Goal: Transaction & Acquisition: Purchase product/service

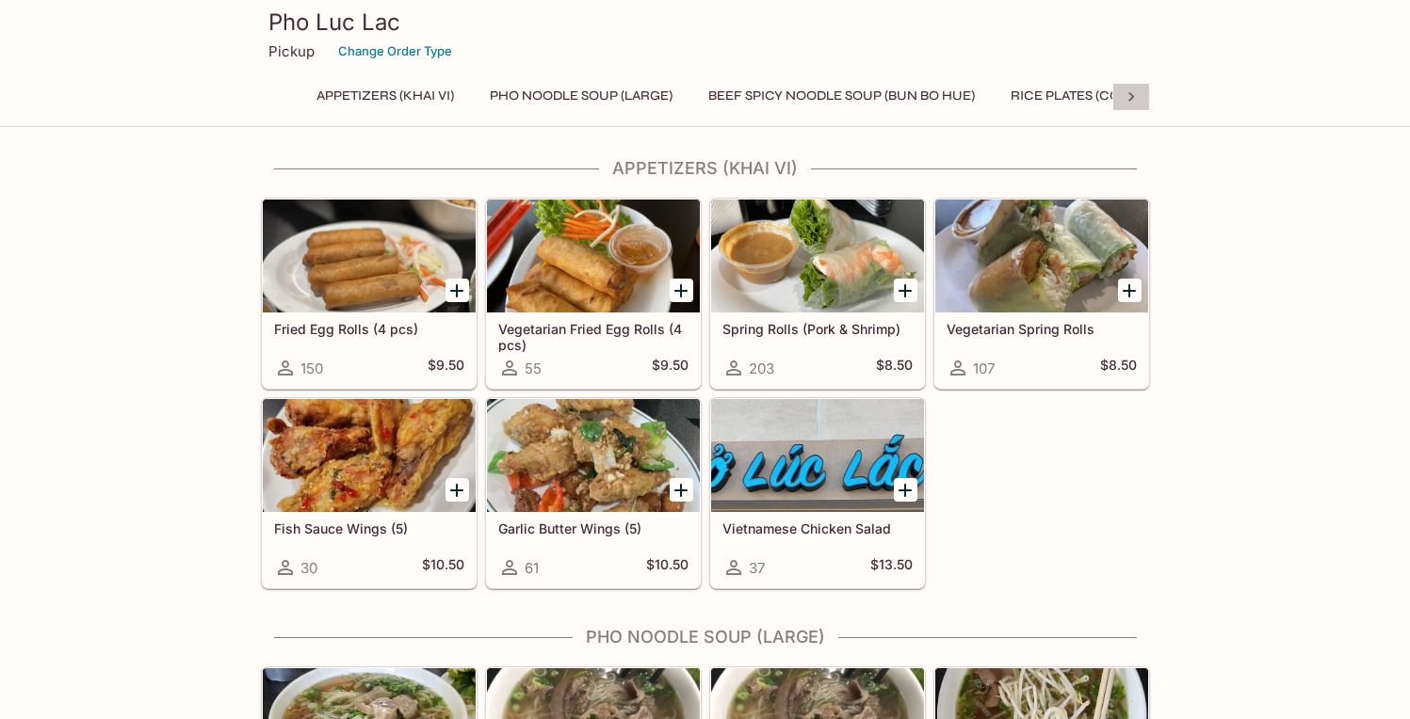
click at [1129, 93] on icon at bounding box center [1131, 96] width 6 height 9
click at [597, 94] on button "Banh Mi (Sandwiches)" at bounding box center [623, 96] width 179 height 26
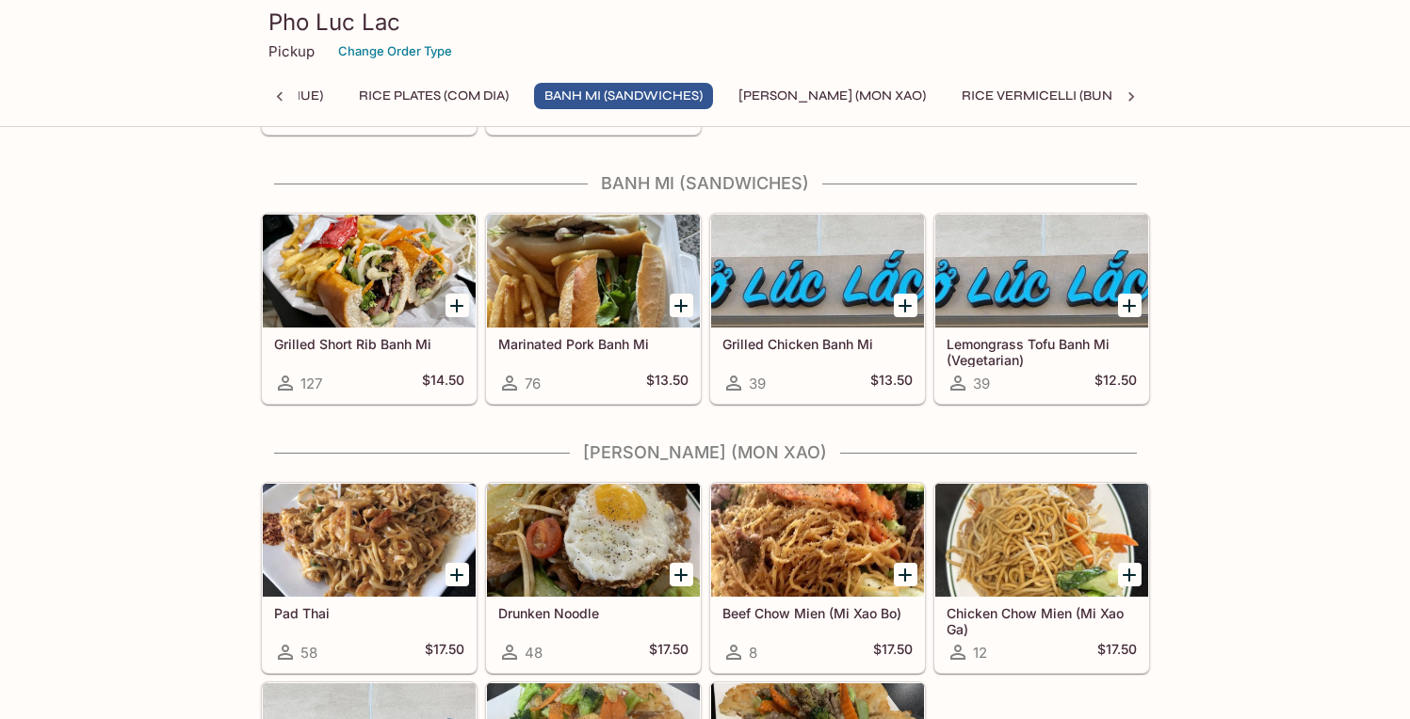
scroll to position [1874, 0]
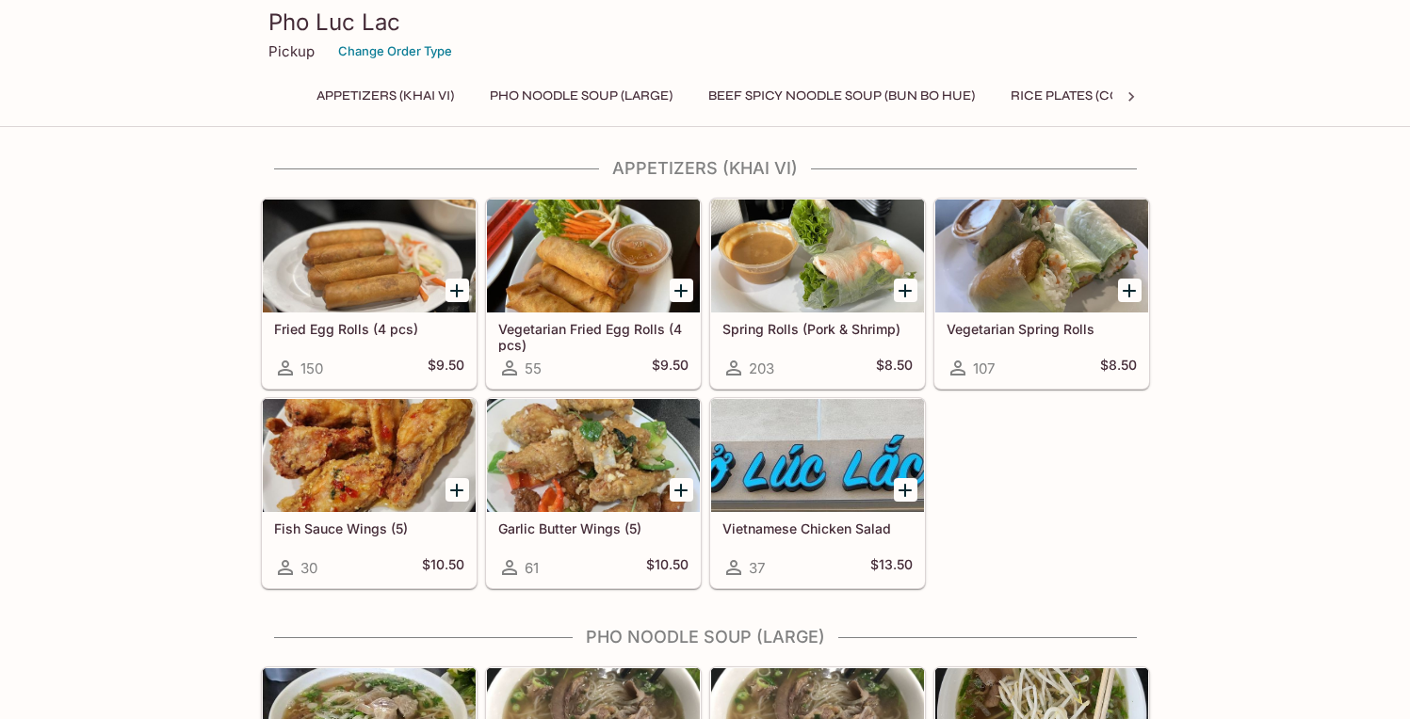
click at [1129, 93] on icon at bounding box center [1131, 96] width 6 height 9
click at [665, 93] on button "Banh Mi (Sandwiches)" at bounding box center [623, 96] width 179 height 26
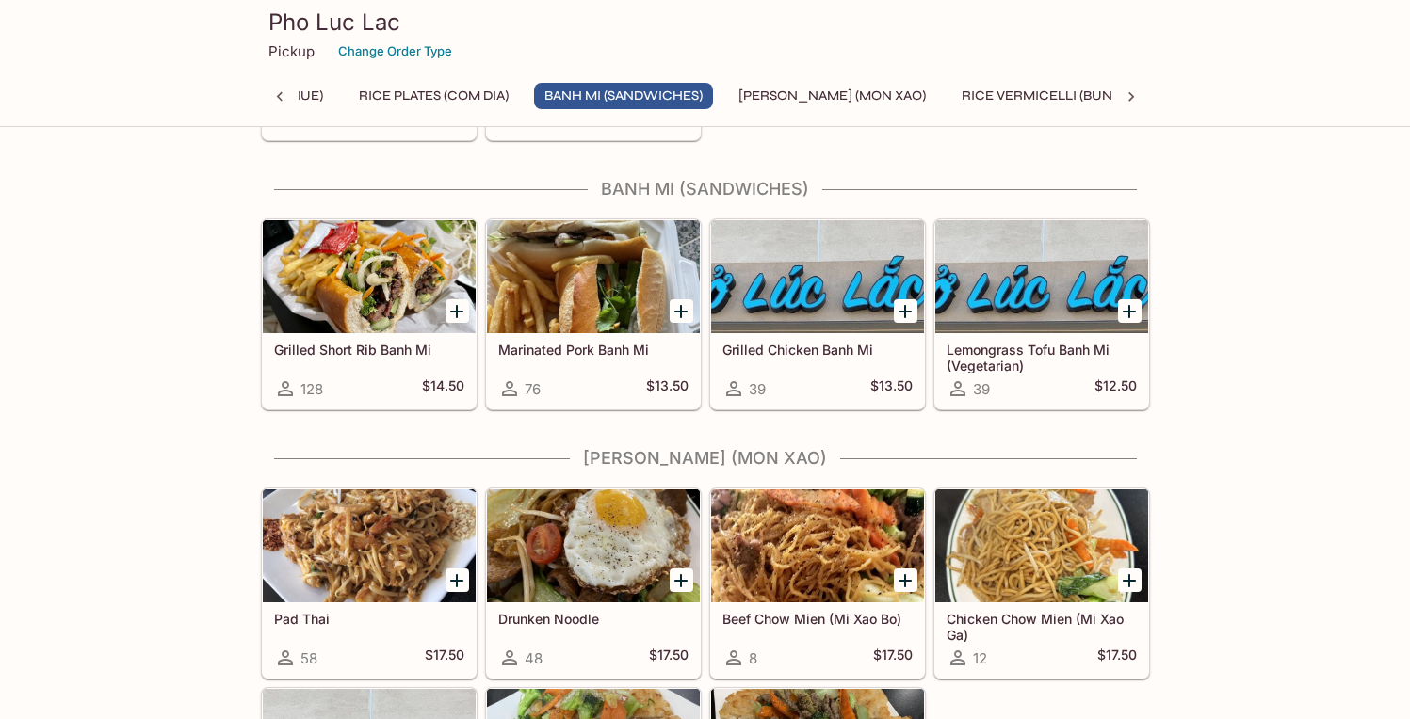
scroll to position [1874, 0]
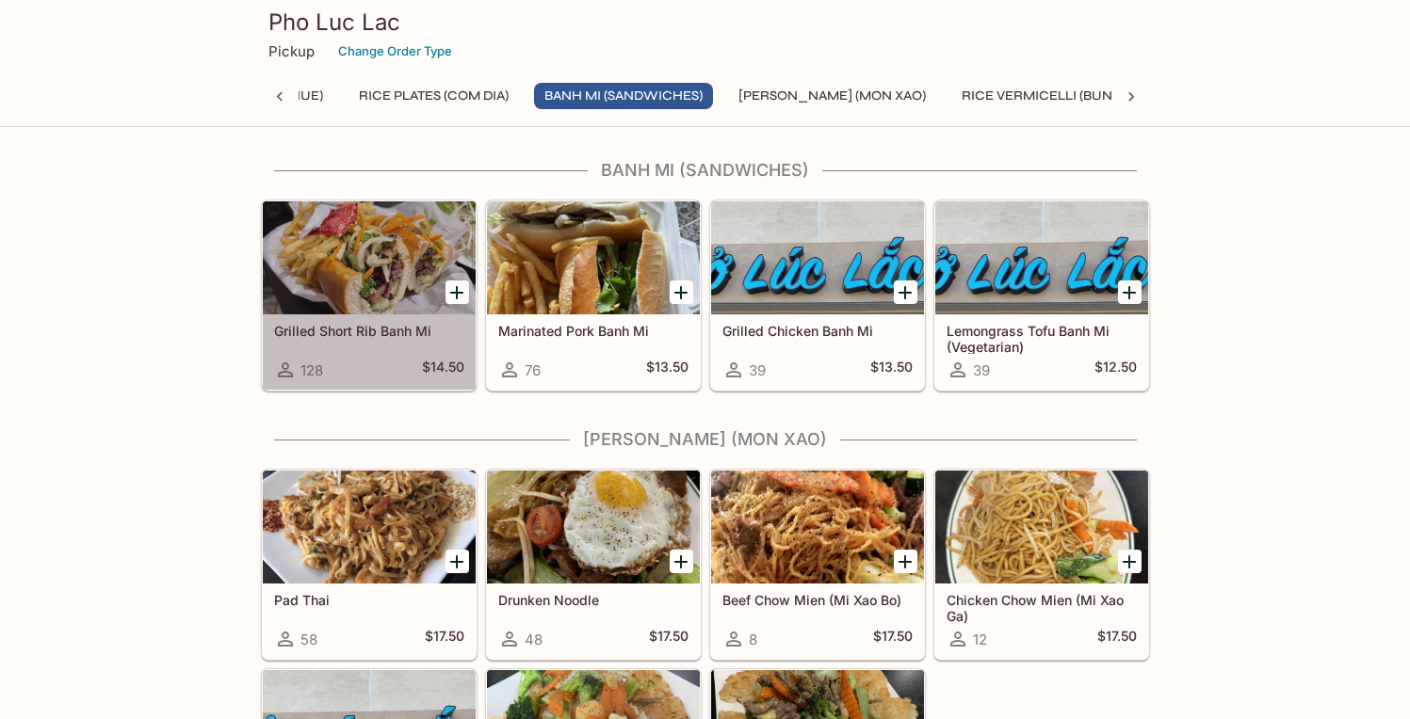
click at [369, 309] on div at bounding box center [369, 258] width 213 height 113
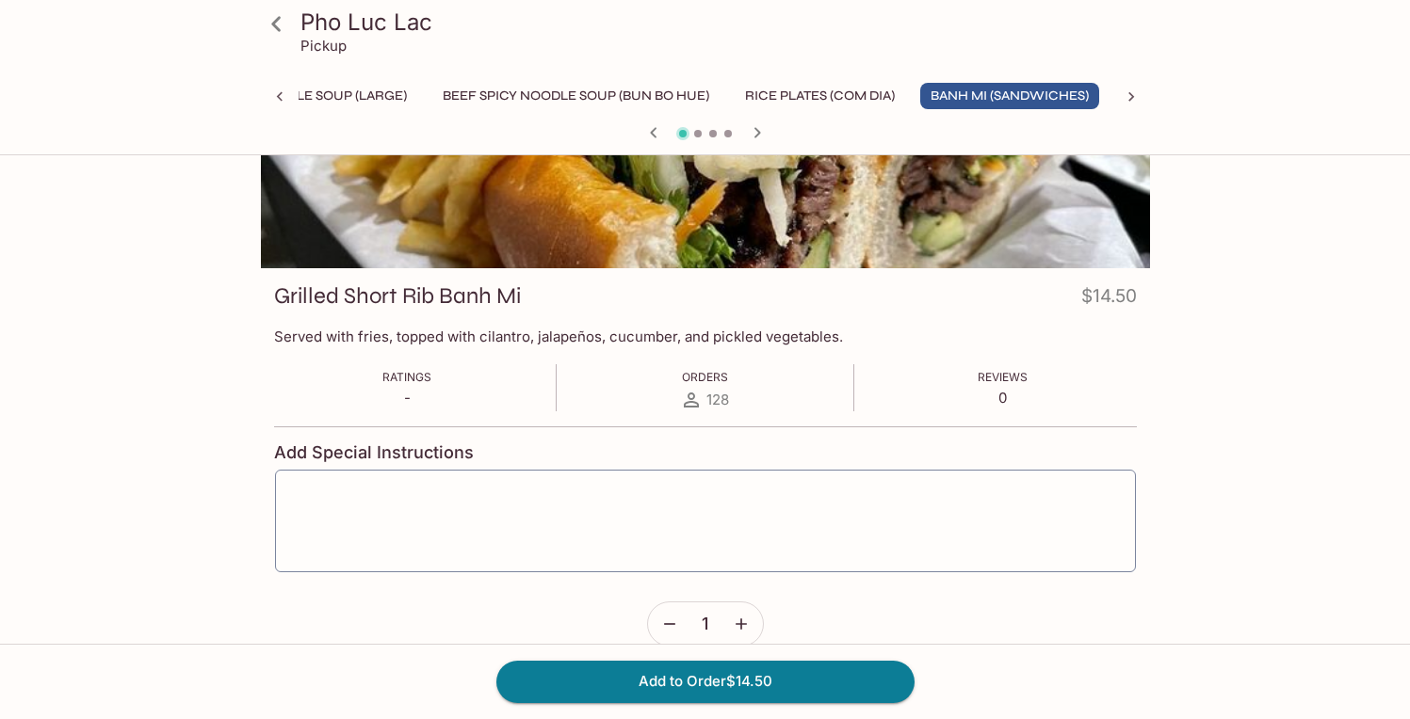
scroll to position [168, 0]
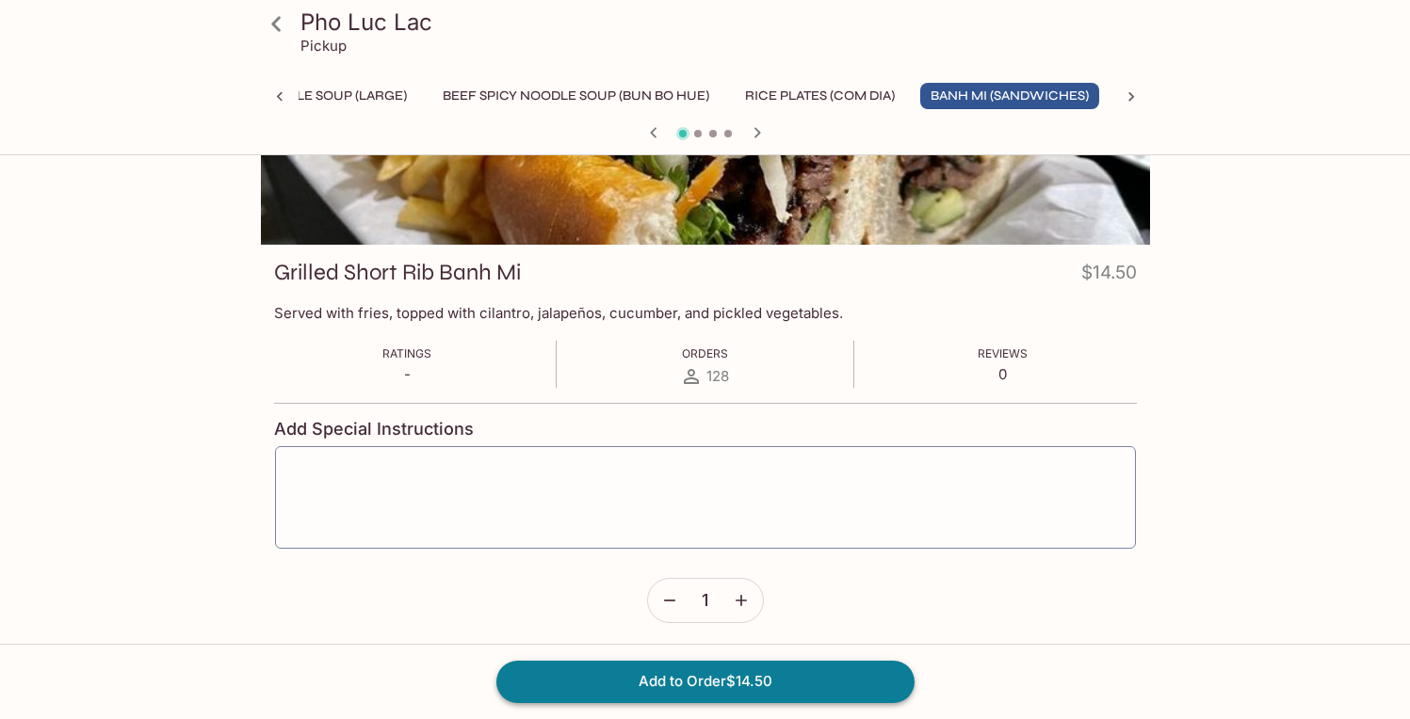
click at [758, 682] on button "Add to Order $14.50" at bounding box center [705, 681] width 418 height 41
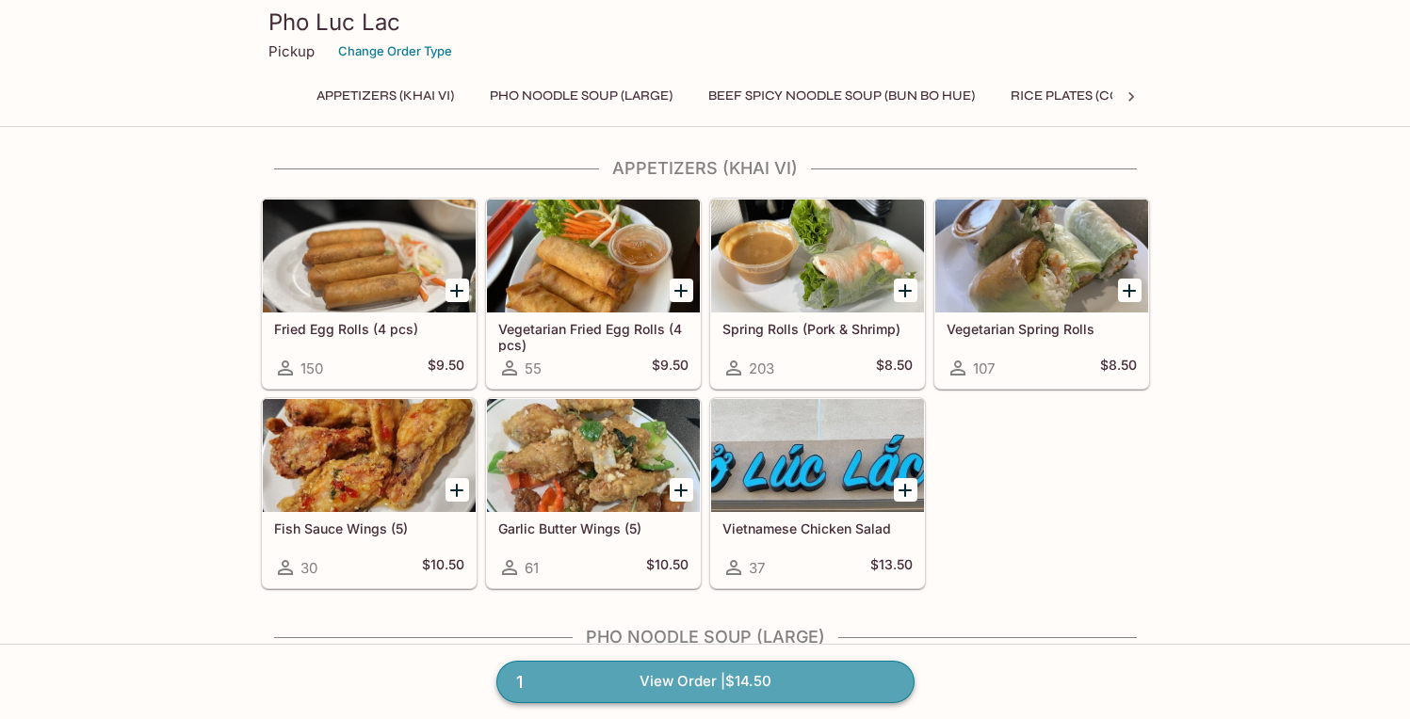
click at [765, 681] on link "1 View Order | $14.50" at bounding box center [705, 681] width 418 height 41
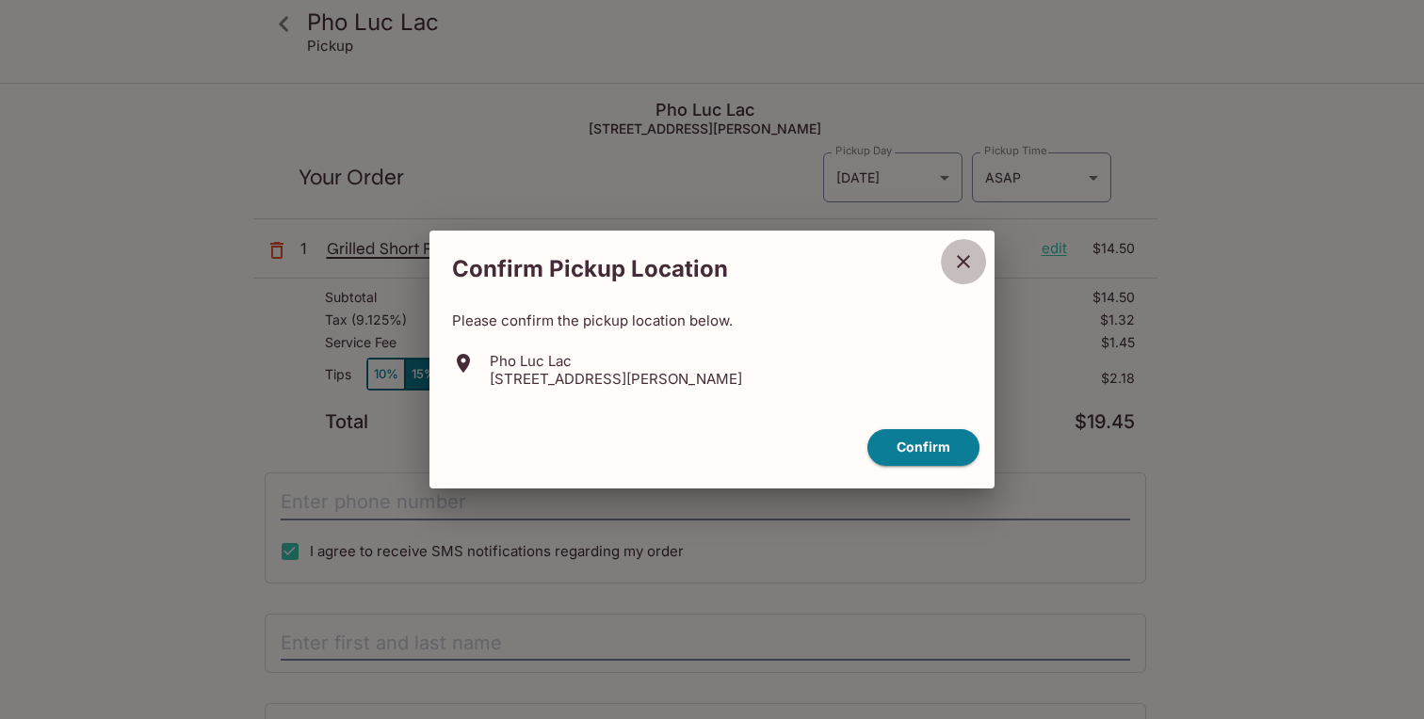
click at [963, 254] on icon "close" at bounding box center [963, 261] width 23 height 23
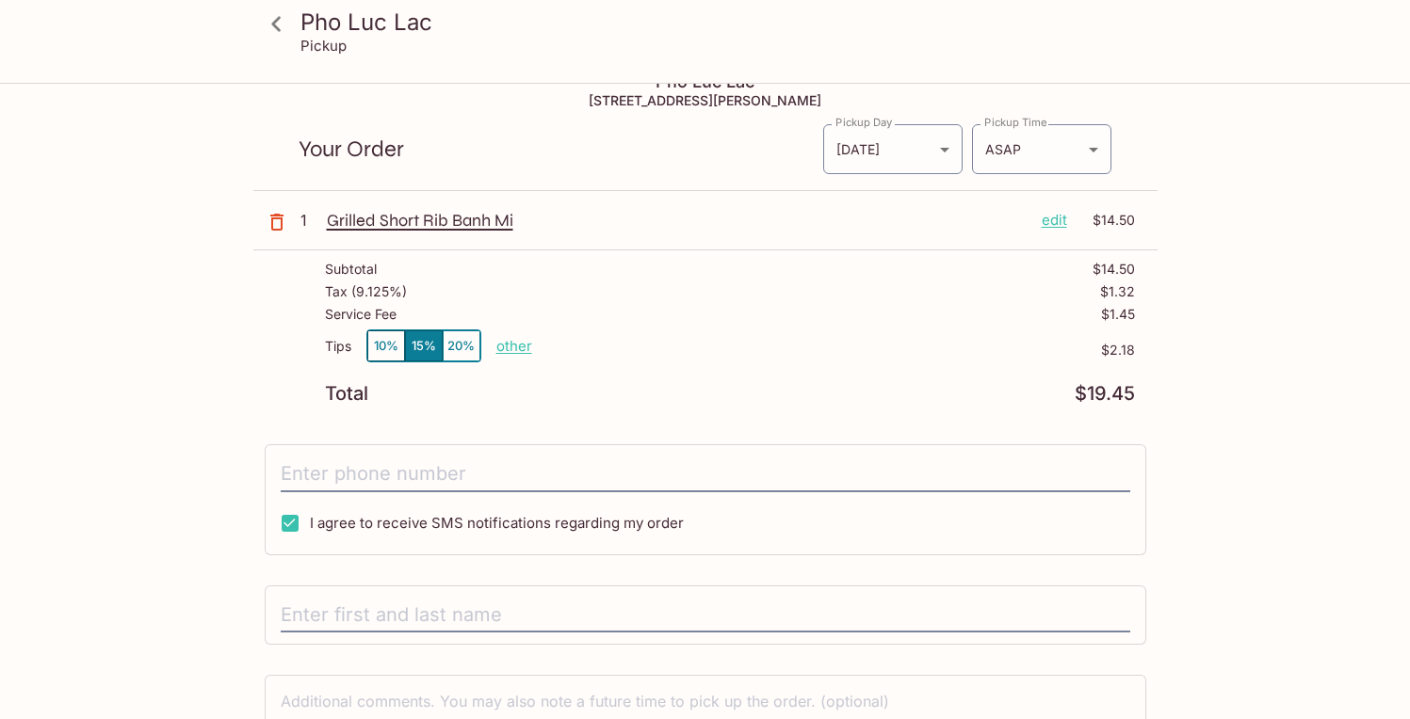
scroll to position [131, 0]
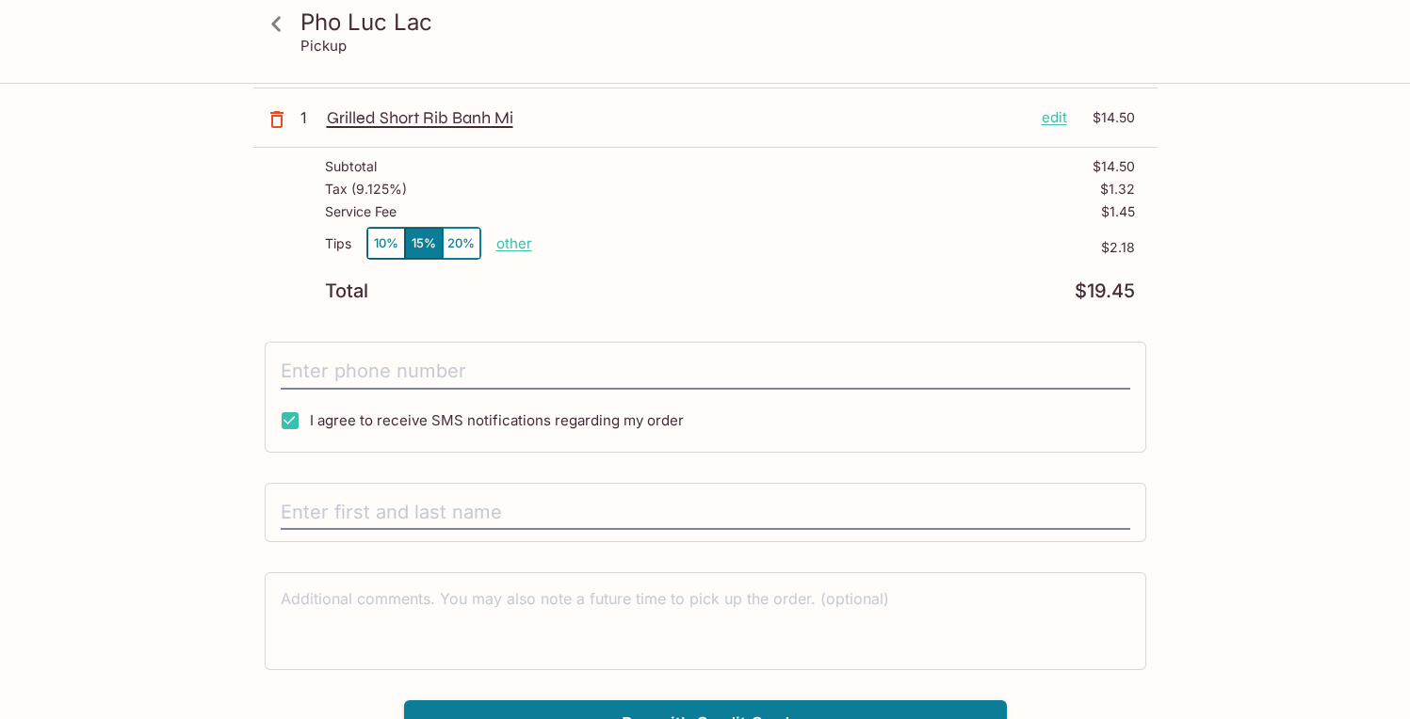
click at [507, 241] on p "other" at bounding box center [514, 243] width 36 height 18
drag, startPoint x: 621, startPoint y: 245, endPoint x: 766, endPoint y: 245, distance: 145.0
click at [749, 245] on div "Tips 10% 15% 20% Done 2.18 $2.18" at bounding box center [730, 255] width 810 height 56
type input "0.00"
click at [859, 266] on div "Tips 10% 15% 20% other $0.00" at bounding box center [730, 255] width 810 height 56
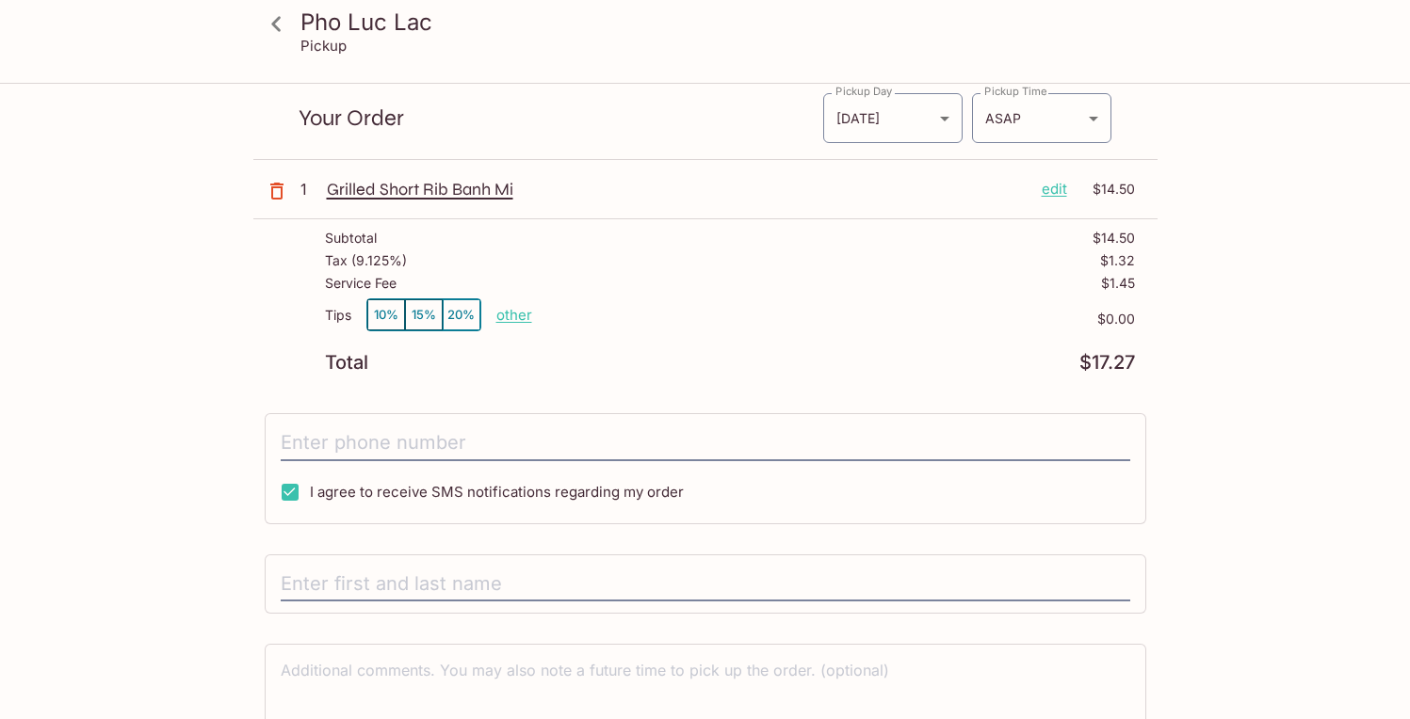
scroll to position [0, 0]
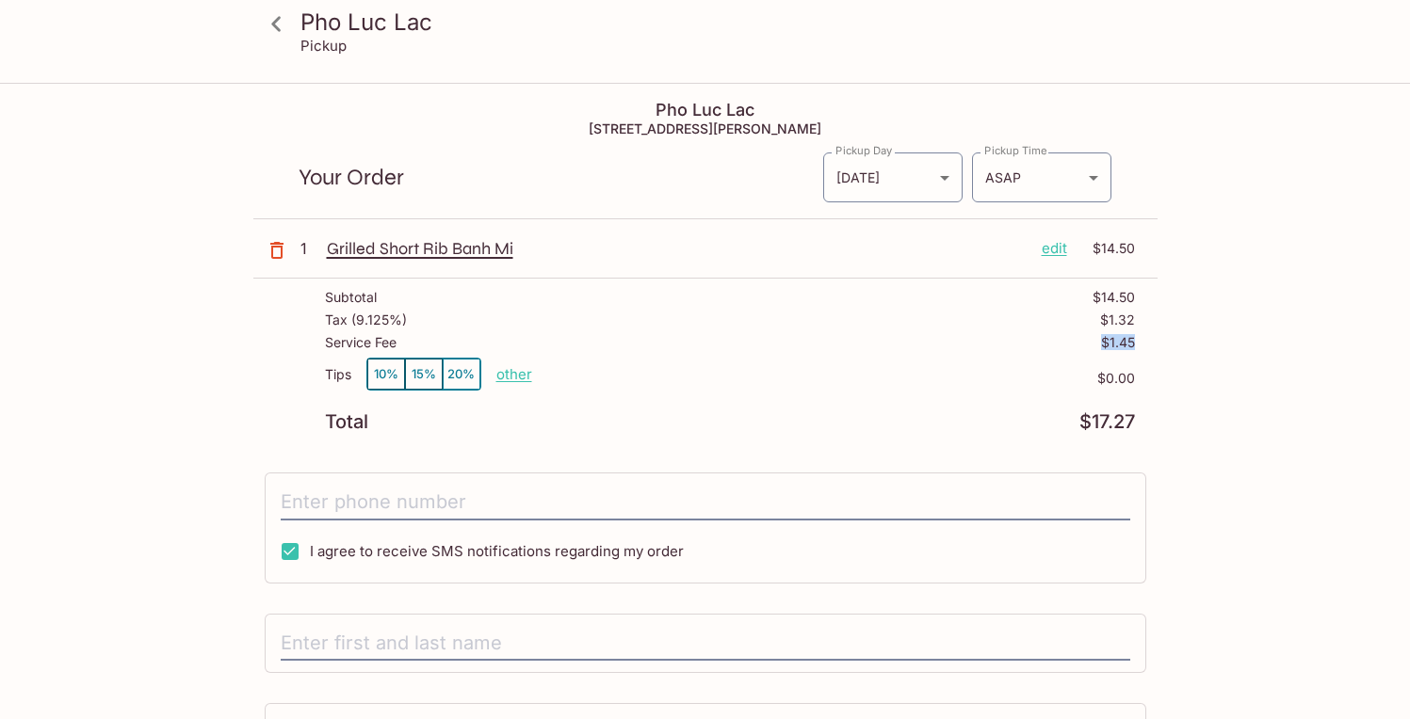
drag, startPoint x: 1101, startPoint y: 336, endPoint x: 1155, endPoint y: 339, distance: 54.7
click at [1155, 339] on div "Subtotal $14.50 Tax ( 9.125% ) $1.32 Service Fee $1.45 Tips 10% 15% 20% other $…" at bounding box center [705, 361] width 904 height 164
click at [1135, 346] on div "Subtotal $14.50 Tax ( 9.125% ) $1.32 Service Fee $1.45 Tips 10% 15% 20% other $…" at bounding box center [705, 361] width 904 height 164
drag, startPoint x: 330, startPoint y: 343, endPoint x: 474, endPoint y: 348, distance: 144.2
click at [468, 348] on div "Service Fee $1.45" at bounding box center [730, 346] width 810 height 23
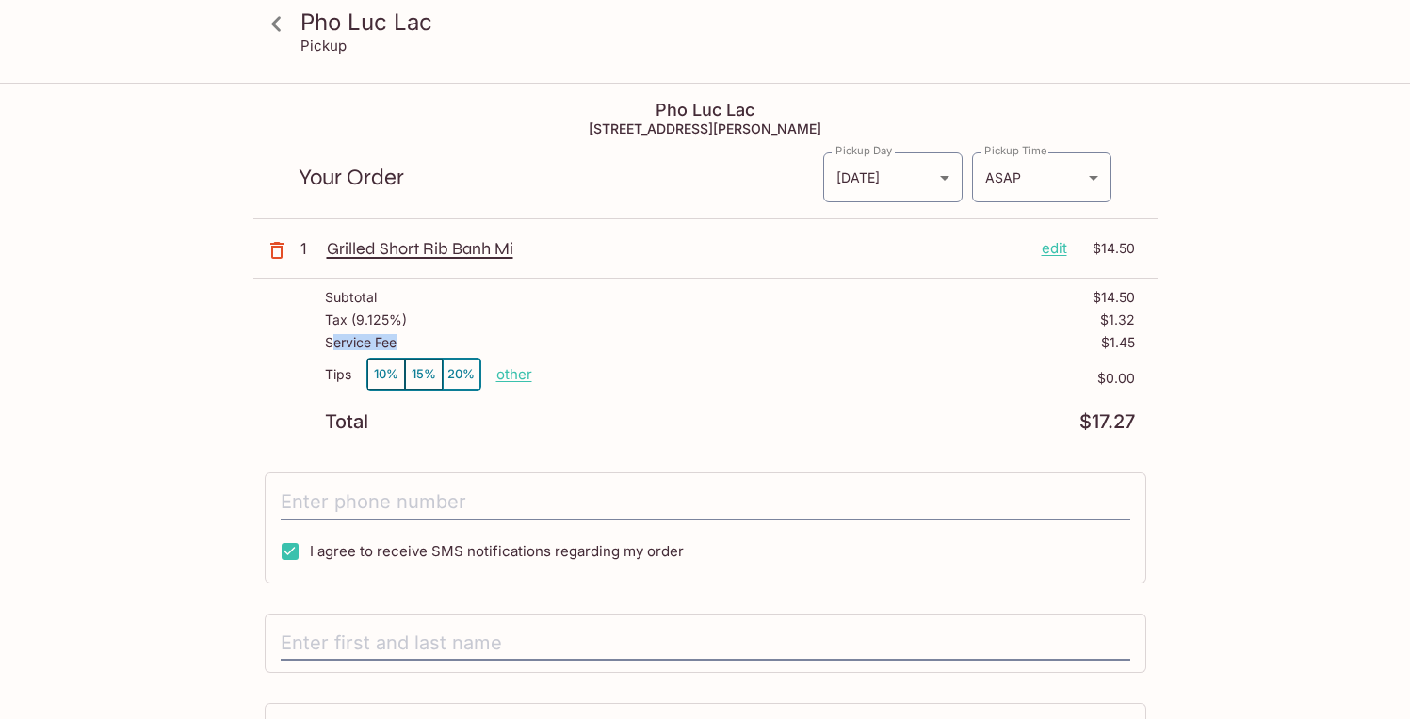
click at [474, 348] on div "Service Fee $1.45" at bounding box center [730, 346] width 810 height 23
click at [265, 32] on icon at bounding box center [276, 24] width 33 height 33
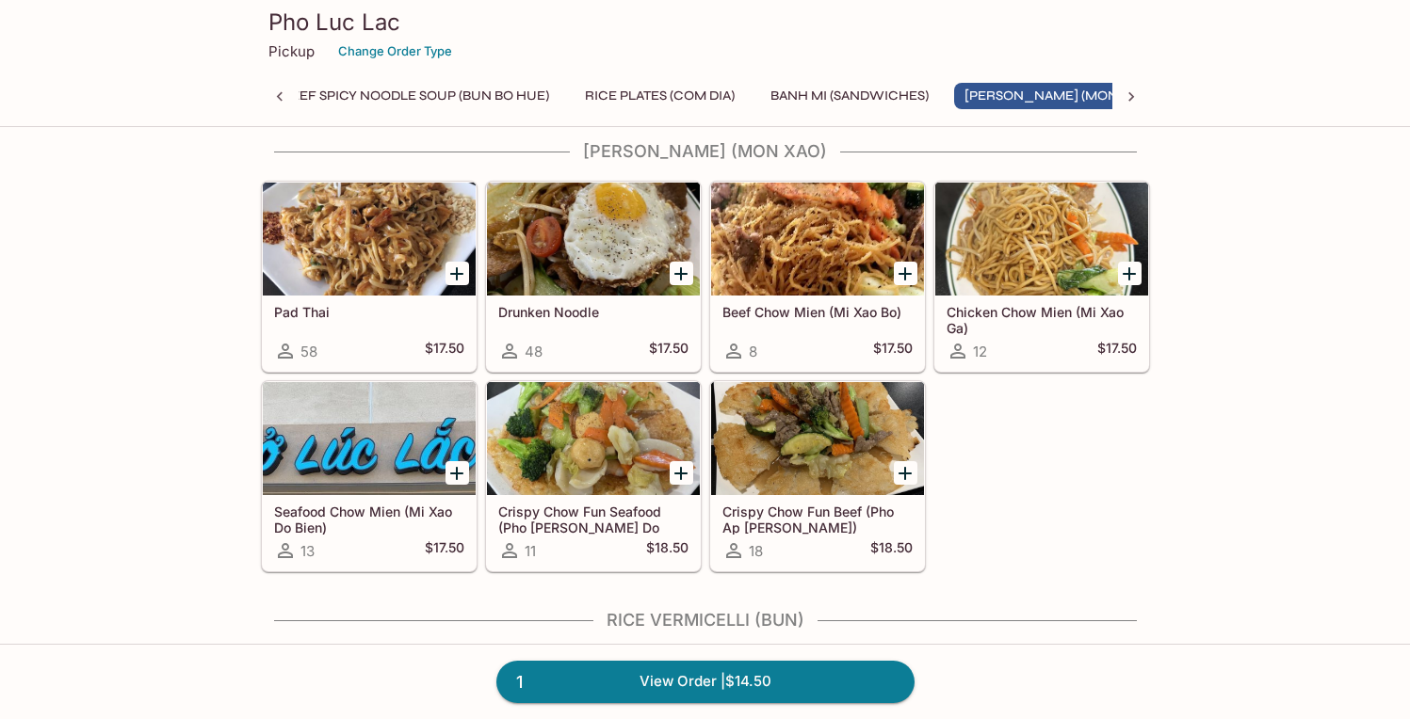
scroll to position [0, 433]
click at [814, 420] on div at bounding box center [817, 438] width 213 height 113
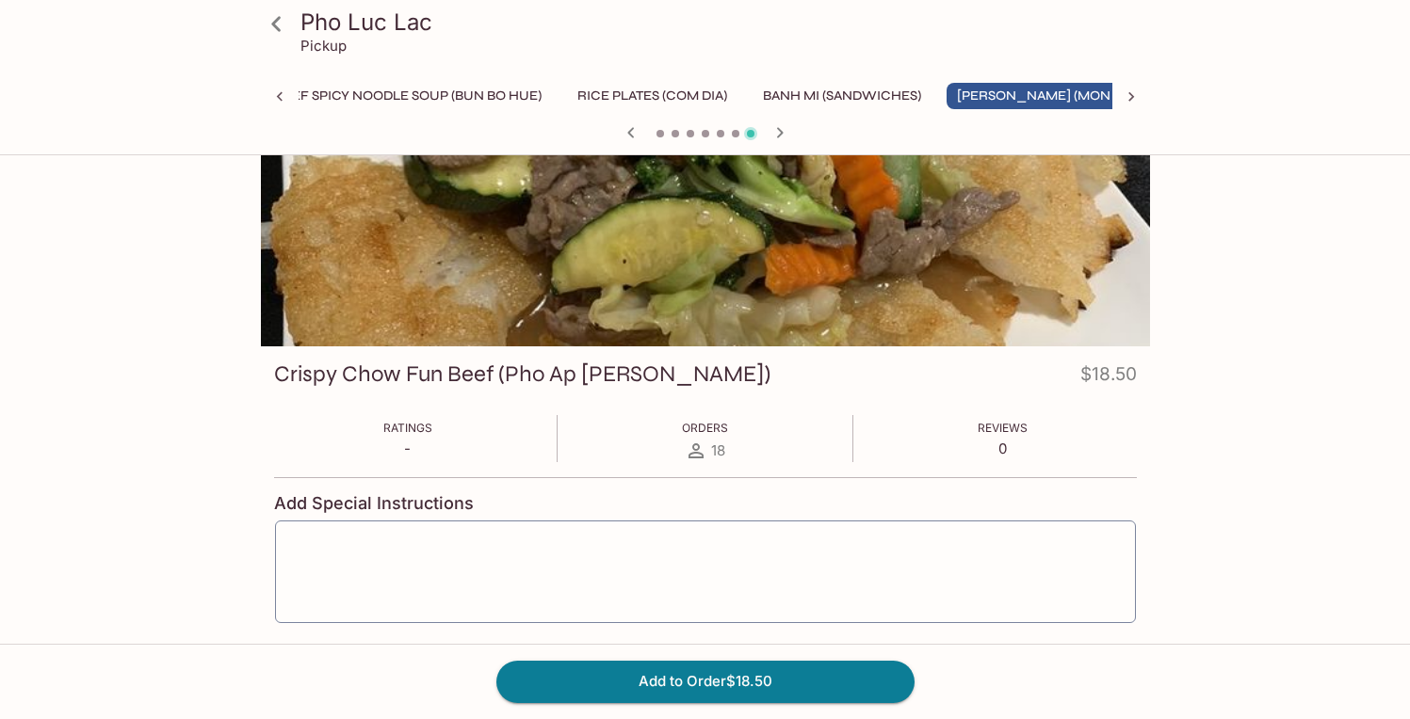
scroll to position [73, 0]
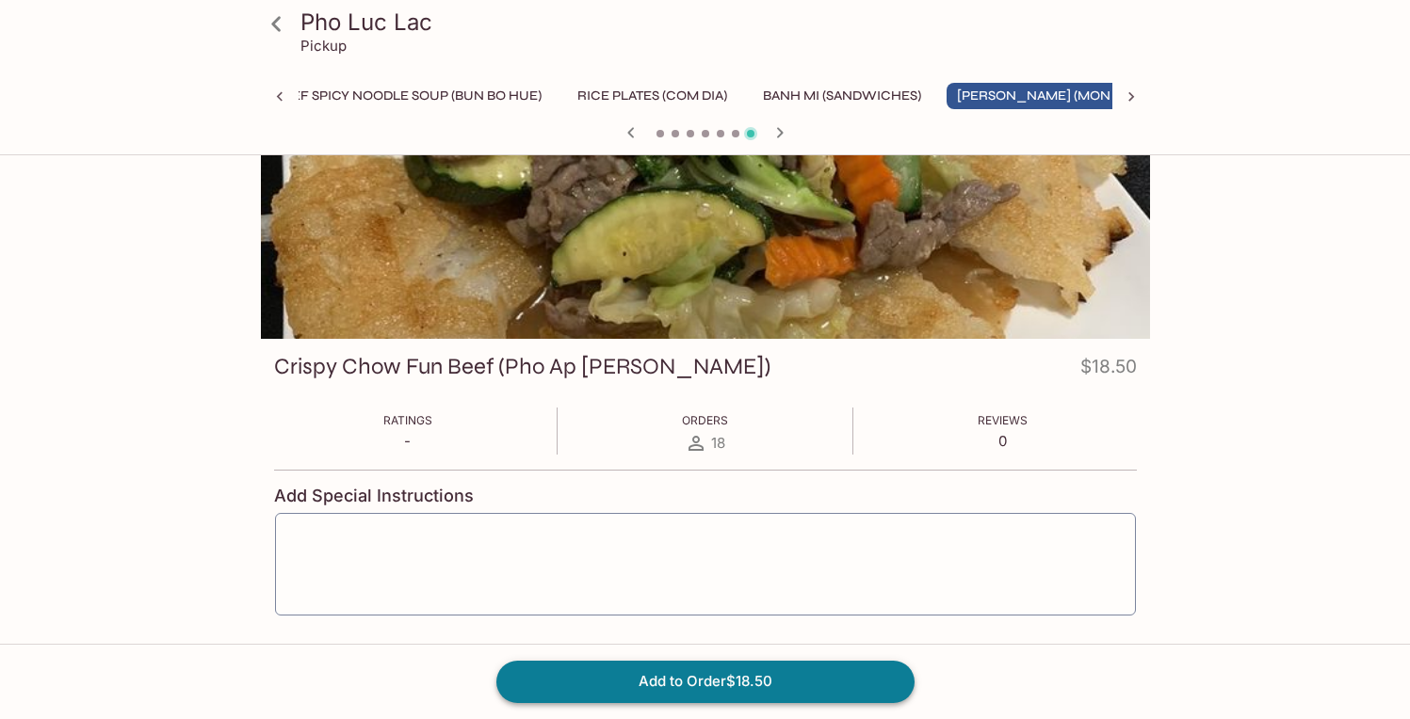
click at [737, 686] on button "Add to Order $18.50" at bounding box center [705, 681] width 418 height 41
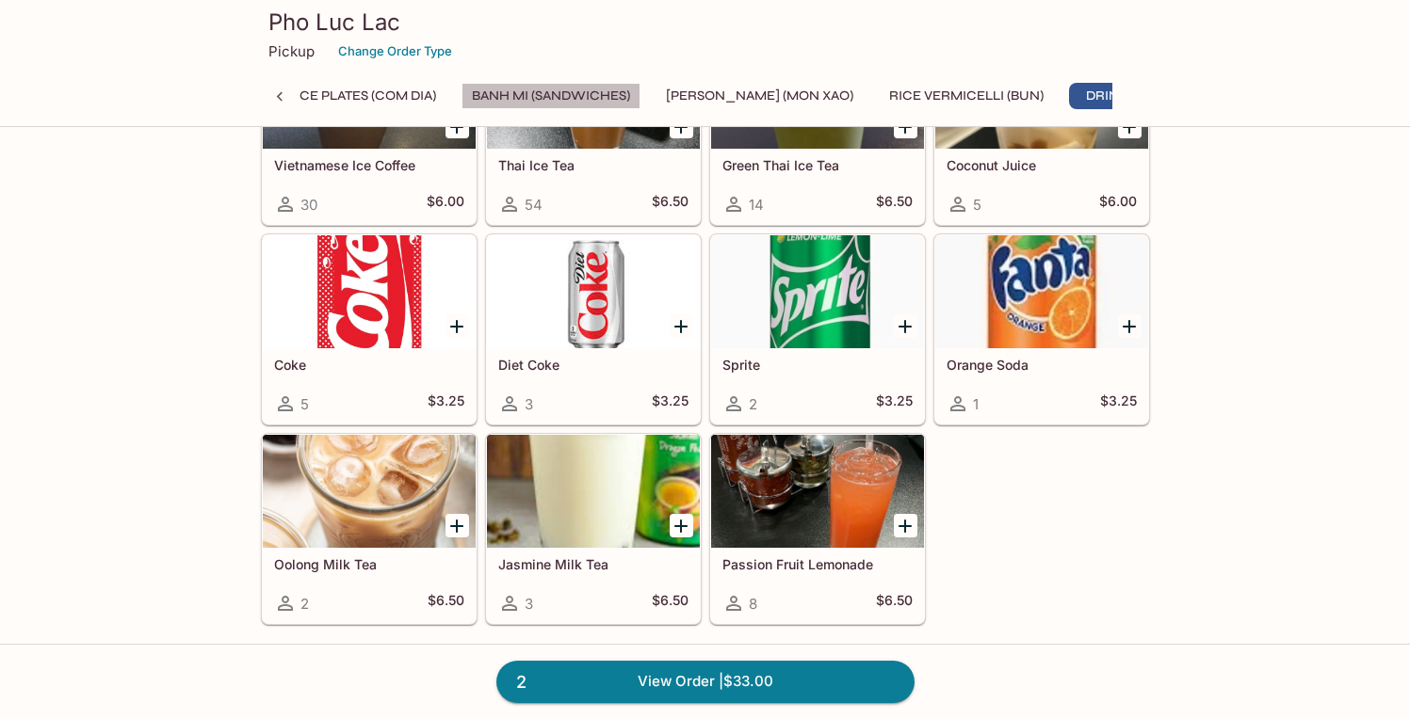
click at [603, 90] on button "Banh Mi (Sandwiches)" at bounding box center [550, 96] width 179 height 26
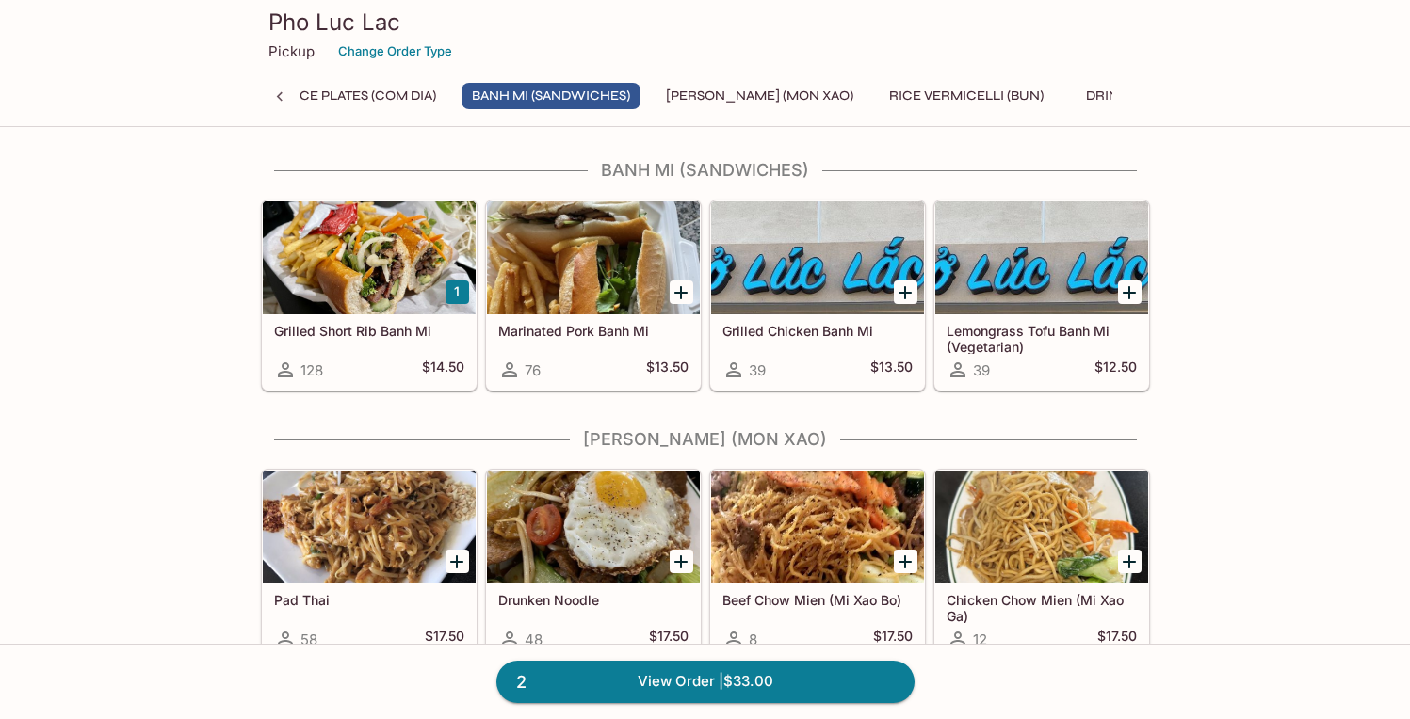
click at [354, 265] on div at bounding box center [369, 258] width 213 height 113
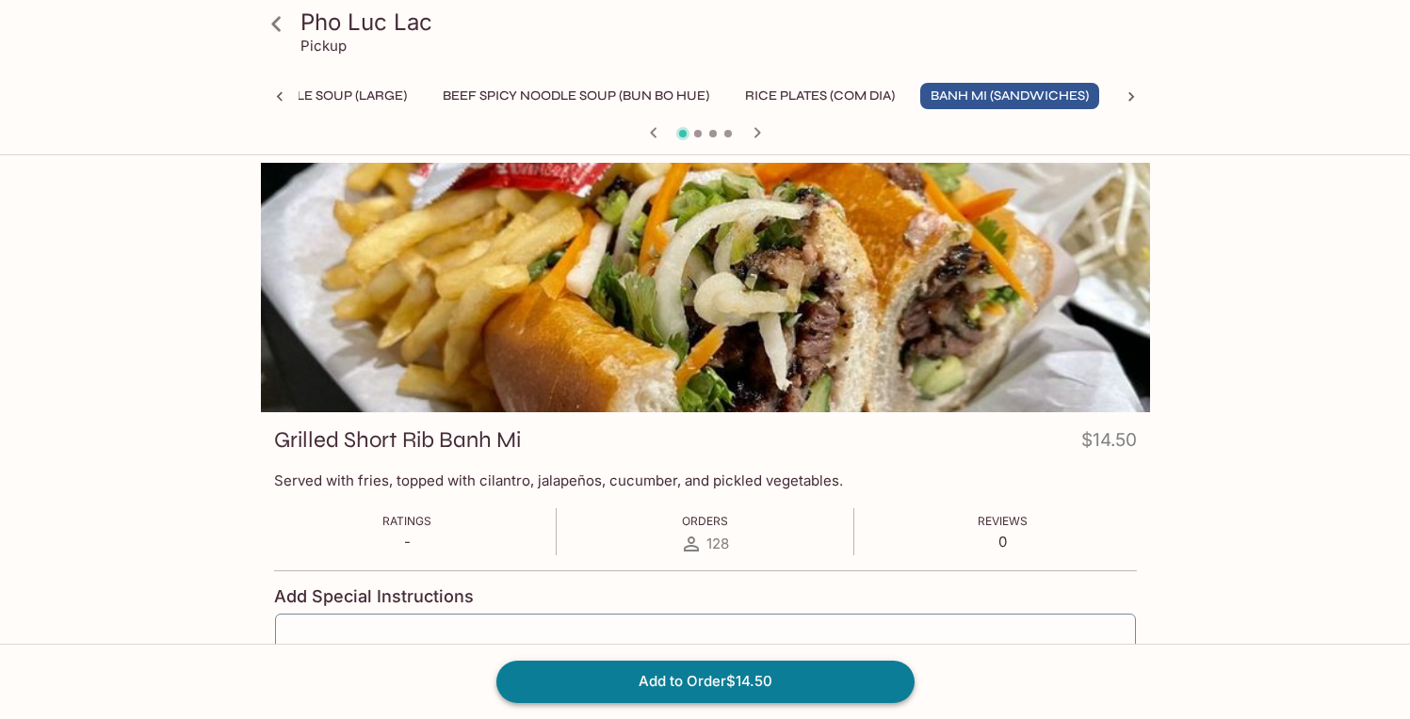
click at [723, 686] on button "Add to Order $14.50" at bounding box center [705, 681] width 418 height 41
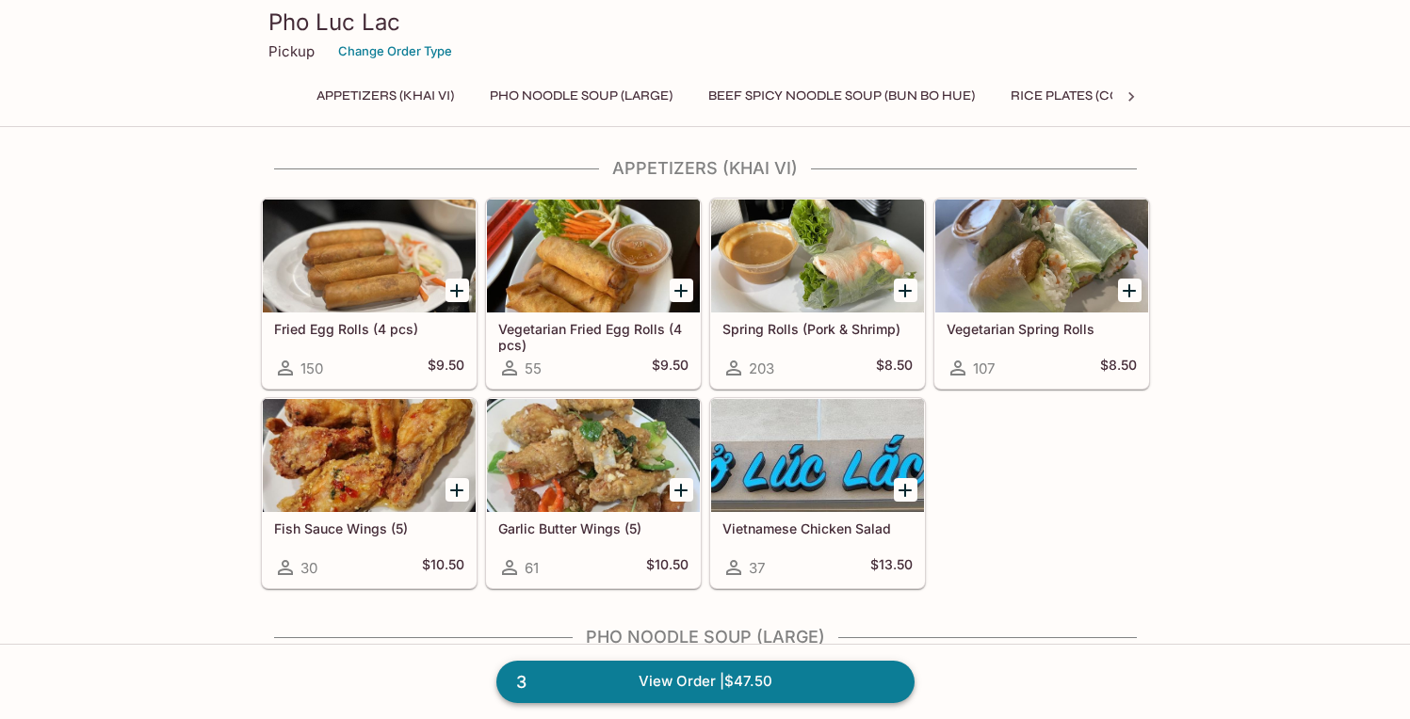
click at [775, 677] on link "3 View Order | $47.50" at bounding box center [705, 681] width 418 height 41
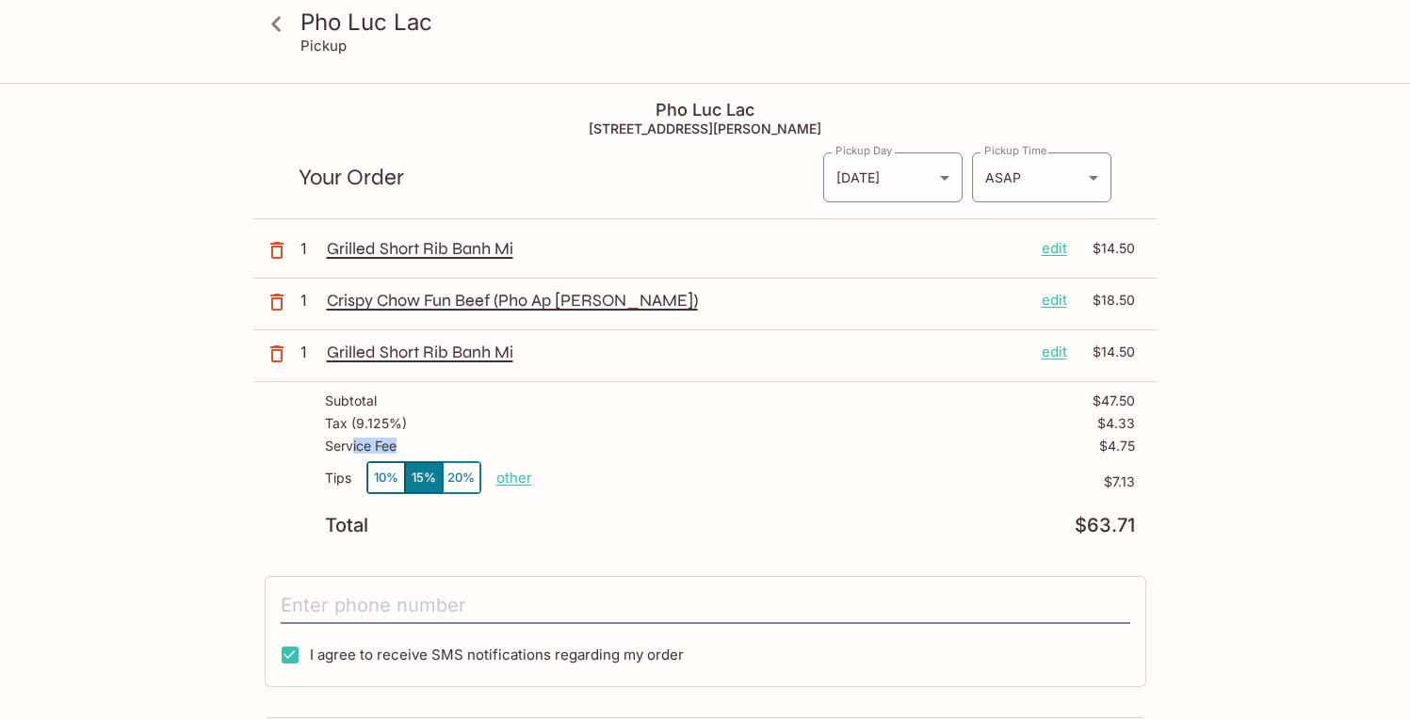
drag, startPoint x: 354, startPoint y: 445, endPoint x: 543, endPoint y: 444, distance: 189.3
click at [542, 444] on div "Service Fee $4.75" at bounding box center [730, 450] width 810 height 23
drag, startPoint x: 590, startPoint y: 443, endPoint x: 613, endPoint y: 440, distance: 22.8
click at [590, 443] on div "Service Fee $4.75" at bounding box center [730, 450] width 810 height 23
click at [507, 478] on p "other" at bounding box center [514, 478] width 36 height 18
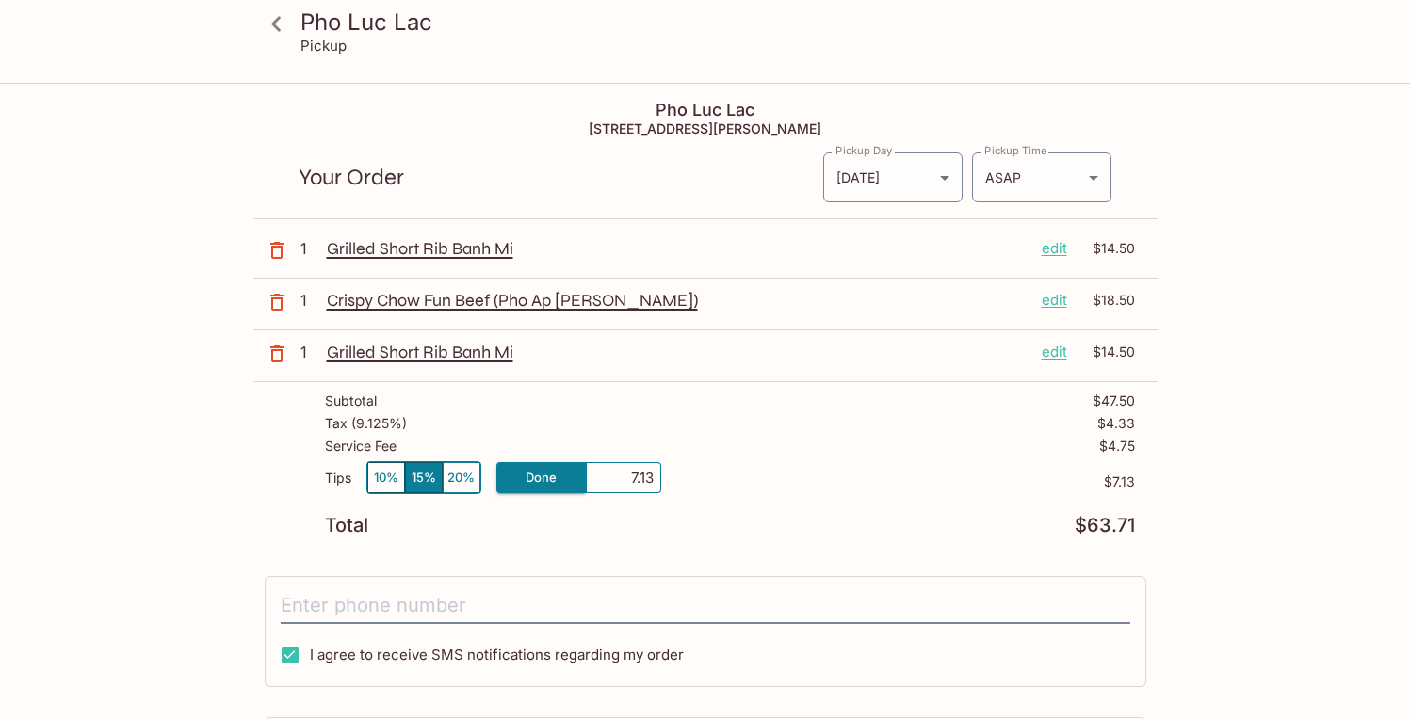
drag, startPoint x: 621, startPoint y: 476, endPoint x: 698, endPoint y: 473, distance: 76.3
click at [698, 473] on div "Tips 10% 15% 20% Done 7.13 $7.13" at bounding box center [730, 489] width 810 height 56
type input "0.00"
click at [821, 416] on div "Tax ( 9.125% ) $4.33" at bounding box center [730, 427] width 810 height 23
drag, startPoint x: 326, startPoint y: 444, endPoint x: 633, endPoint y: 441, distance: 307.0
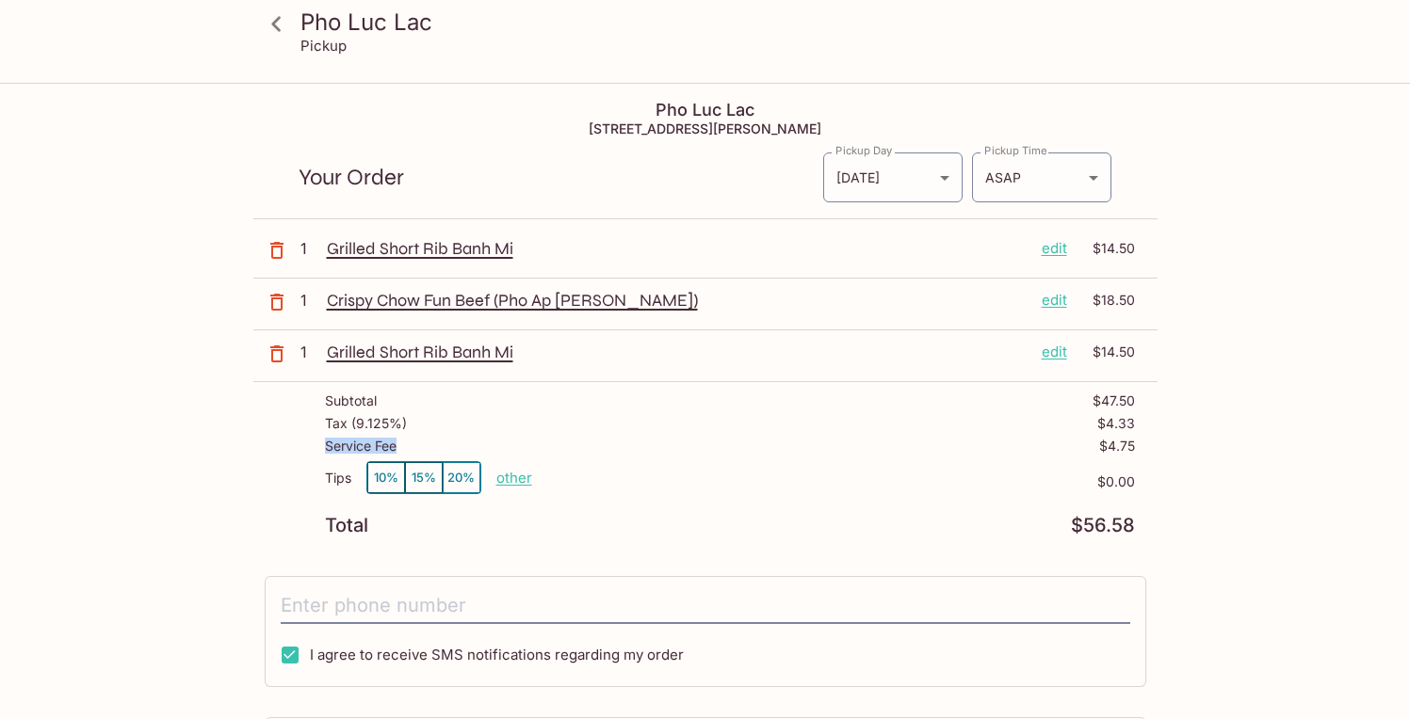
click at [633, 441] on div "Service Fee $4.75" at bounding box center [730, 450] width 810 height 23
click at [662, 440] on div "Service Fee $4.75" at bounding box center [730, 450] width 810 height 23
click at [269, 20] on icon at bounding box center [276, 24] width 33 height 33
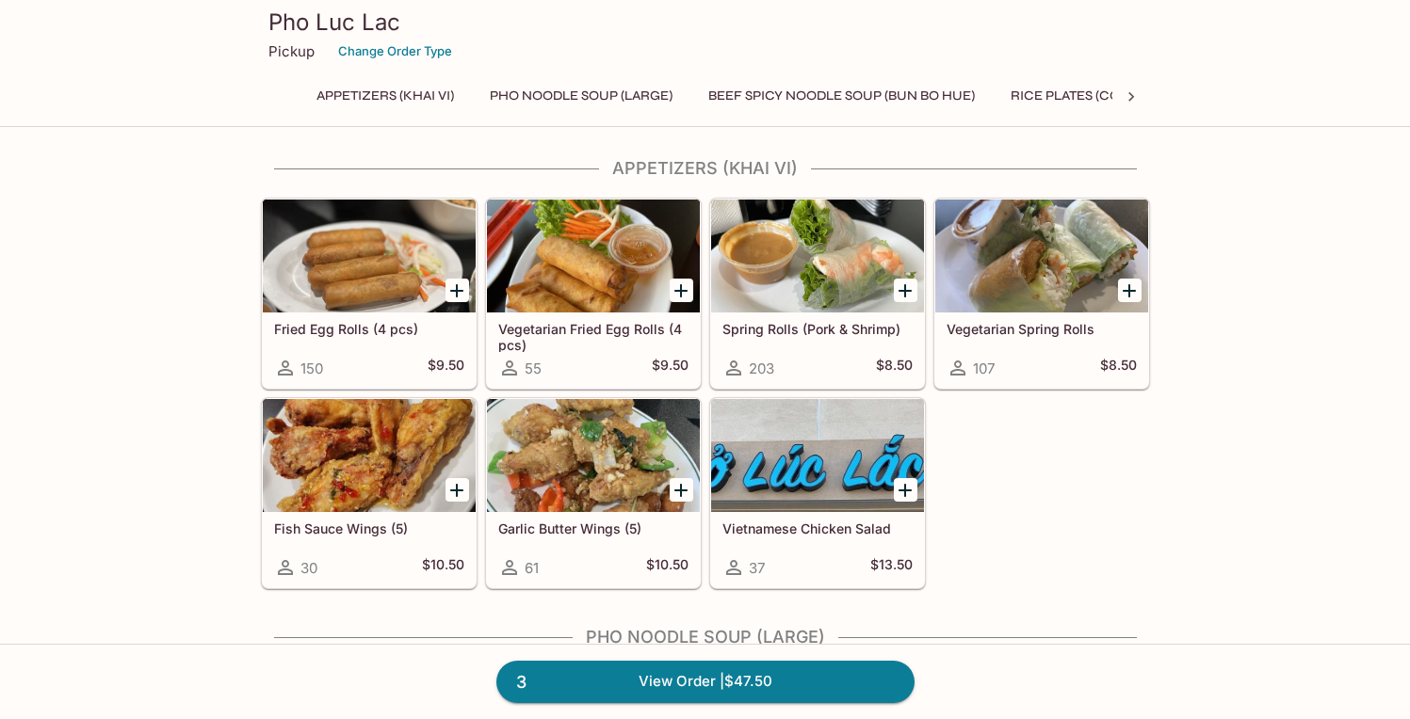
click at [1125, 97] on icon at bounding box center [1130, 97] width 19 height 19
click at [951, 96] on button "Rice Vermicelli (Bun)" at bounding box center [1038, 96] width 175 height 26
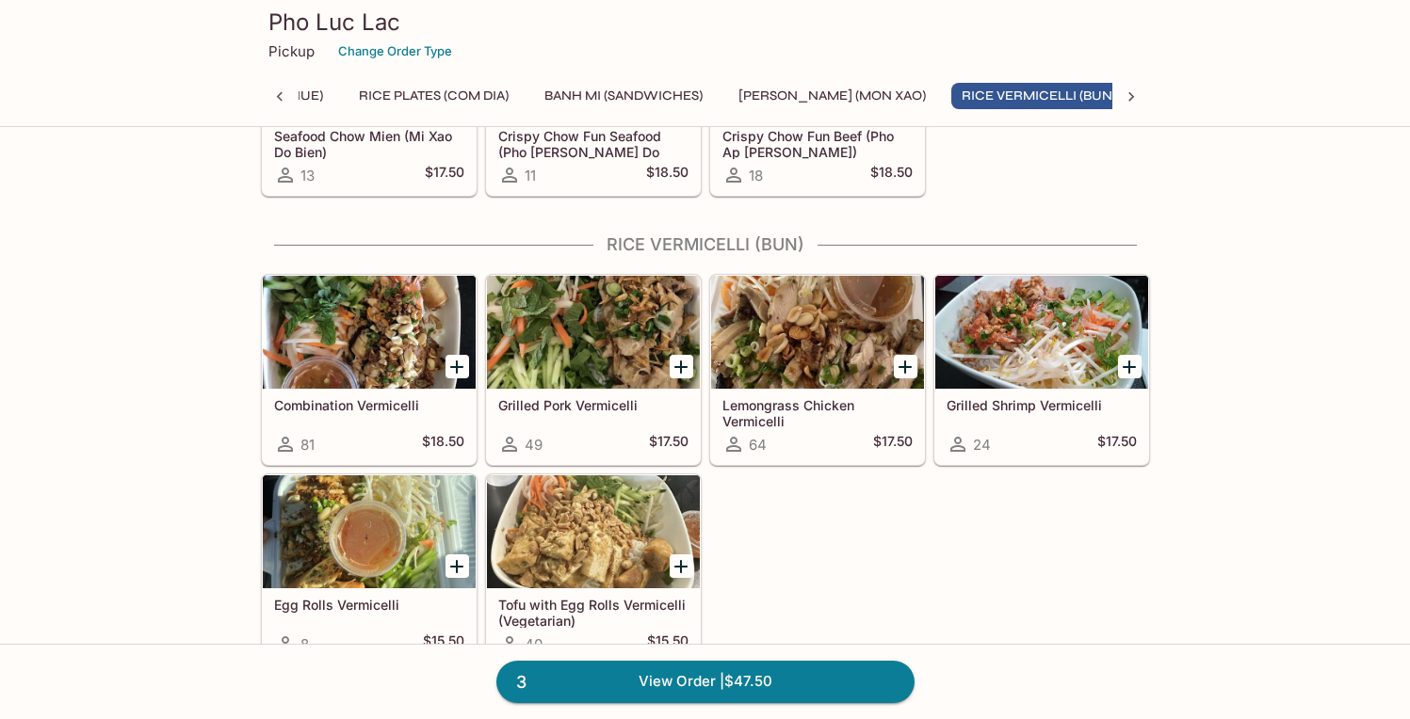
scroll to position [2612, 0]
